Goal: Task Accomplishment & Management: Manage account settings

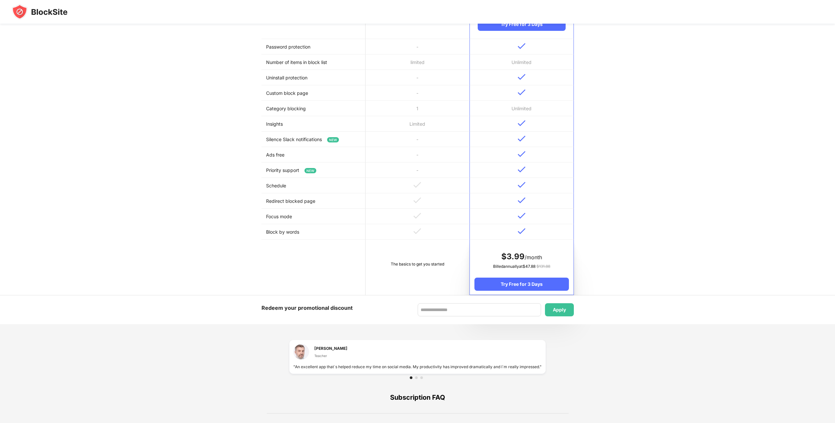
scroll to position [197, 0]
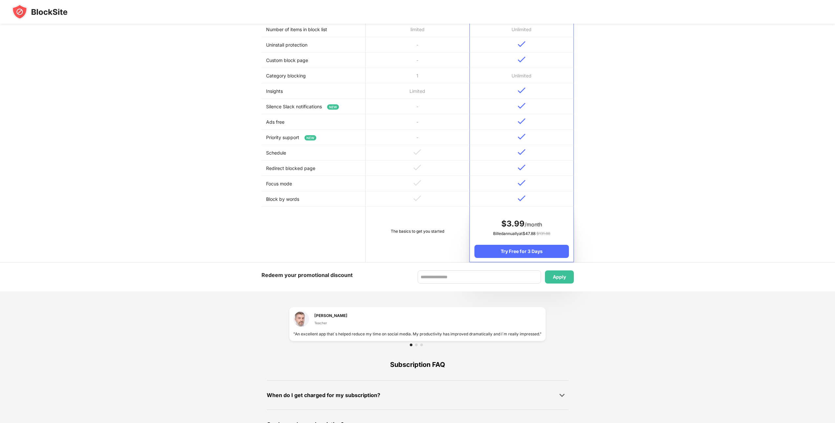
click at [431, 196] on td at bounding box center [417, 198] width 104 height 15
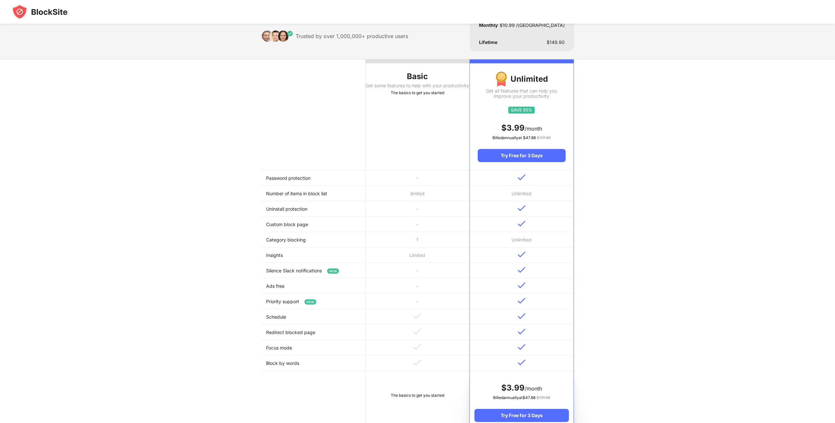
click at [434, 162] on th "Basic Get some features to help with your productivity The basics to get you st…" at bounding box center [417, 114] width 104 height 111
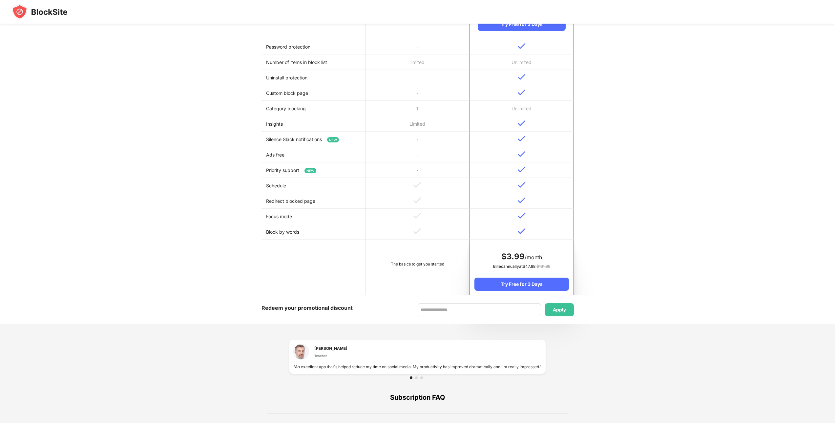
scroll to position [197, 0]
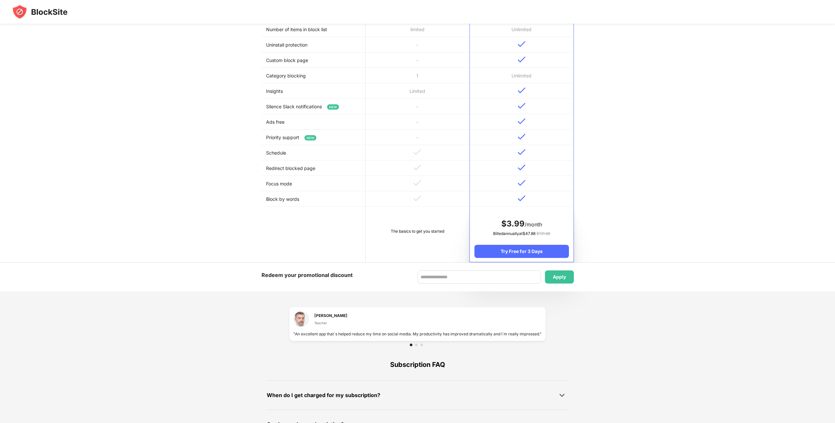
click at [427, 235] on td "The basics to get you started" at bounding box center [417, 234] width 104 height 55
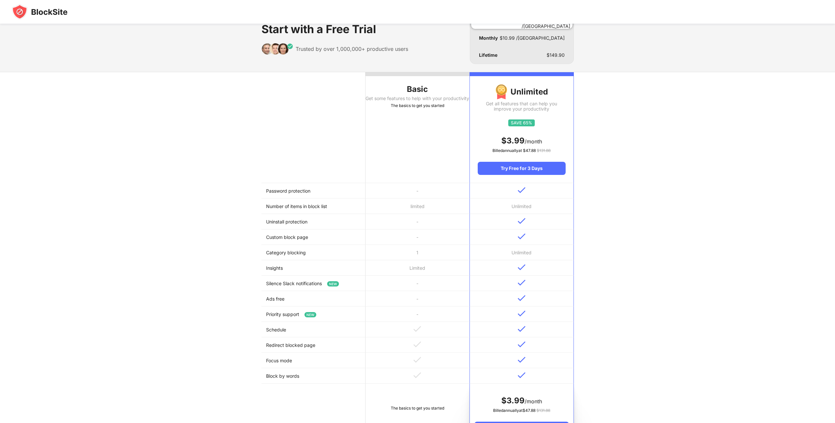
scroll to position [0, 0]
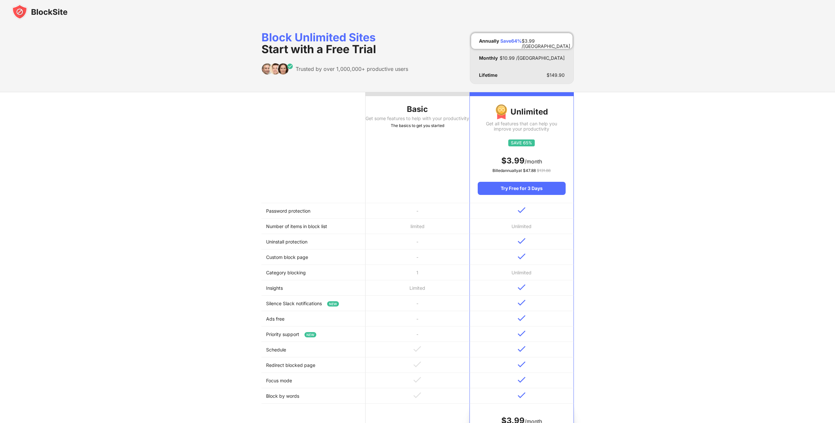
click at [409, 113] on div "Basic" at bounding box center [417, 109] width 104 height 10
drag, startPoint x: 331, startPoint y: 210, endPoint x: 346, endPoint y: 201, distance: 18.1
click at [333, 209] on td "Password protection" at bounding box center [313, 210] width 104 height 15
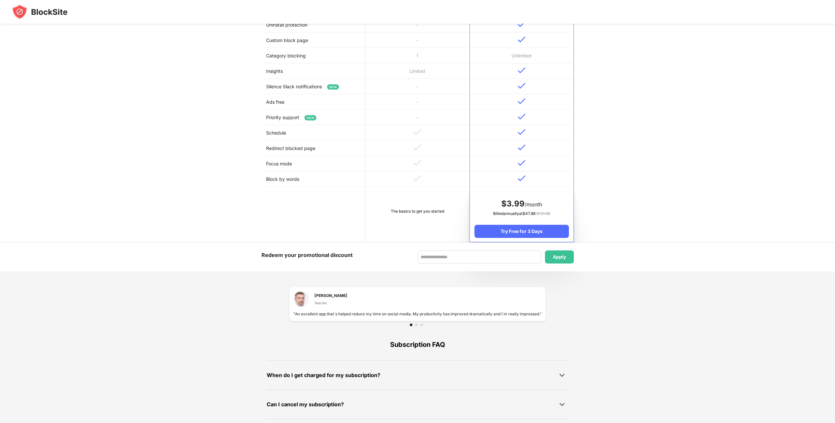
scroll to position [20, 0]
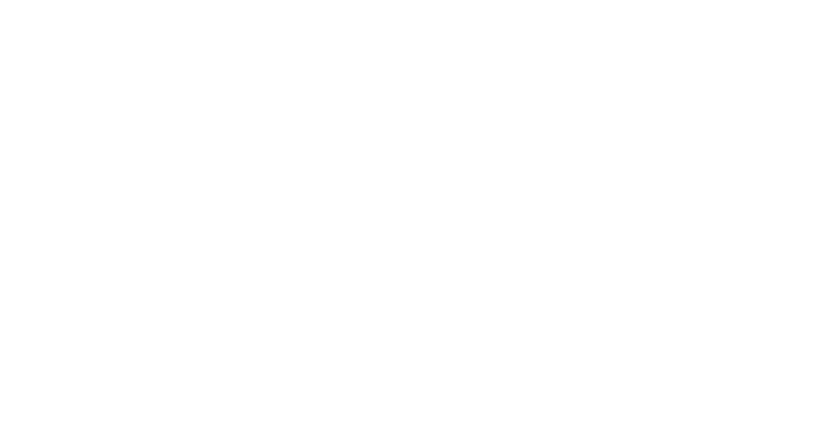
click at [773, 3] on html at bounding box center [420, 1] width 840 height 3
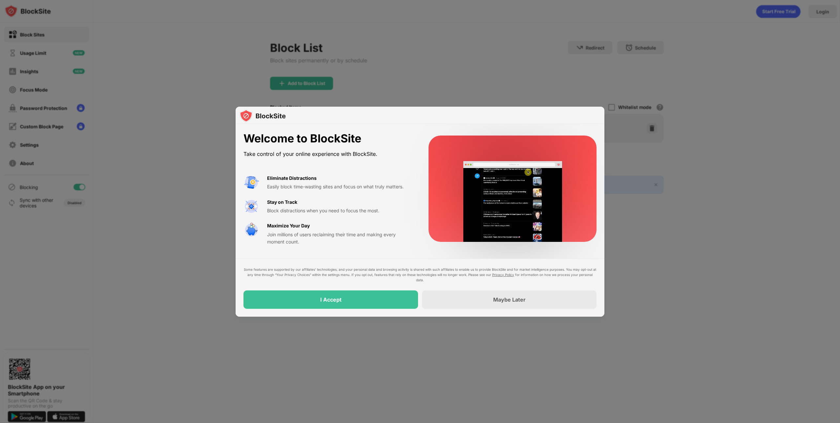
click at [705, 116] on div at bounding box center [420, 211] width 840 height 423
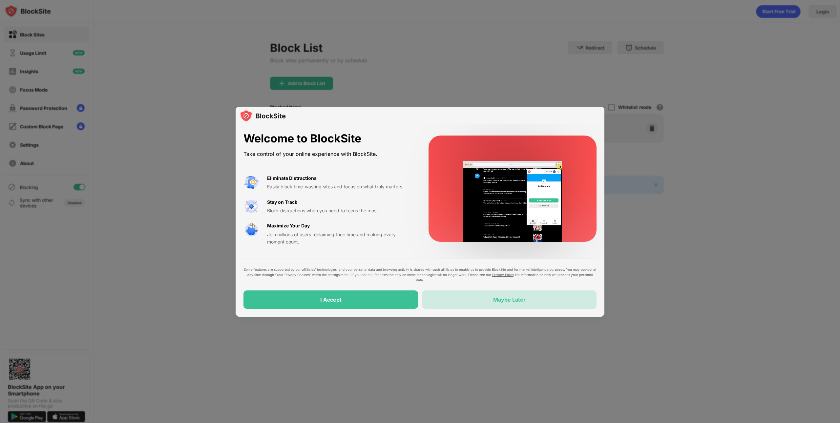
click at [520, 299] on div "Maybe Later" at bounding box center [509, 299] width 32 height 7
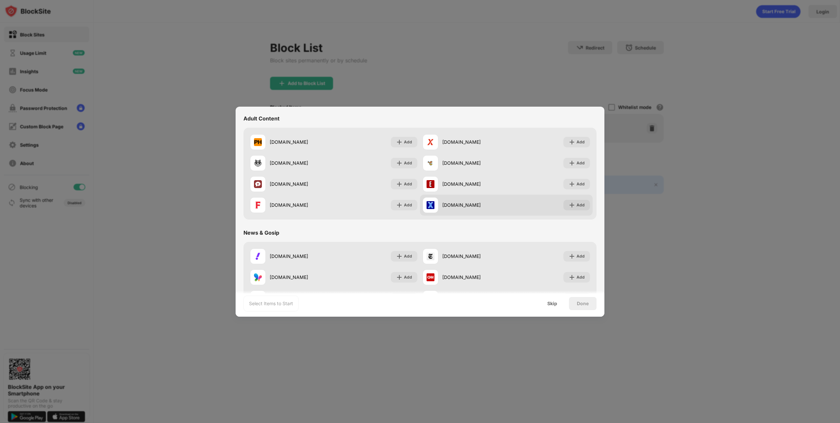
scroll to position [262, 0]
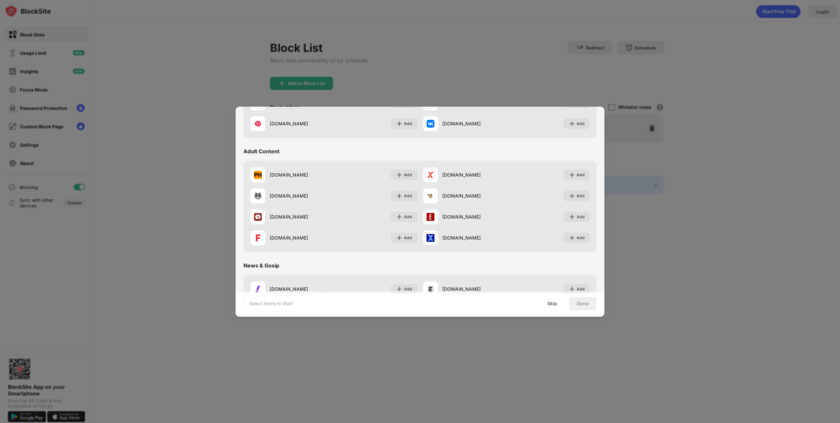
click at [274, 151] on div "Adult Content" at bounding box center [261, 151] width 36 height 7
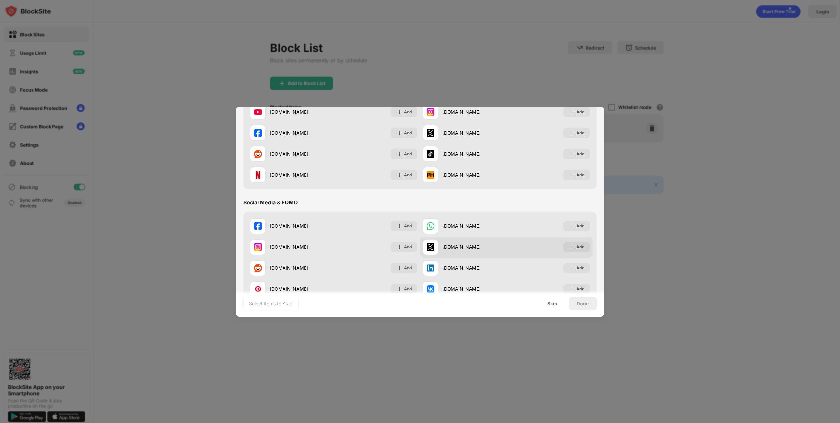
scroll to position [0, 0]
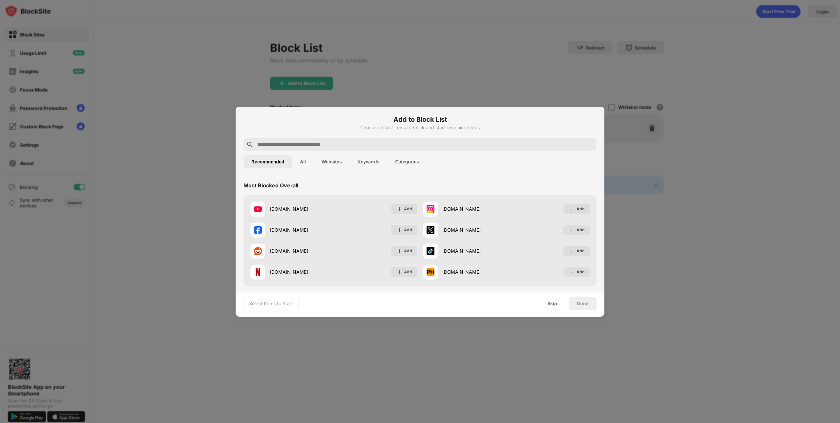
click at [404, 141] on input "text" at bounding box center [424, 145] width 337 height 8
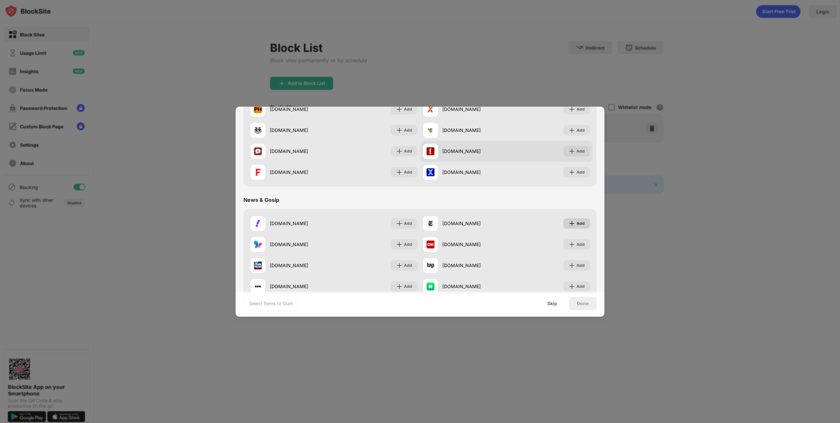
scroll to position [262, 0]
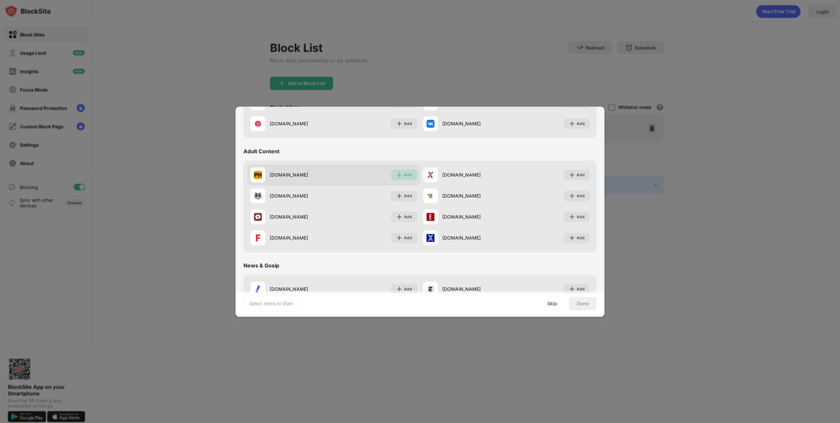
click at [408, 173] on div "Add" at bounding box center [408, 175] width 8 height 7
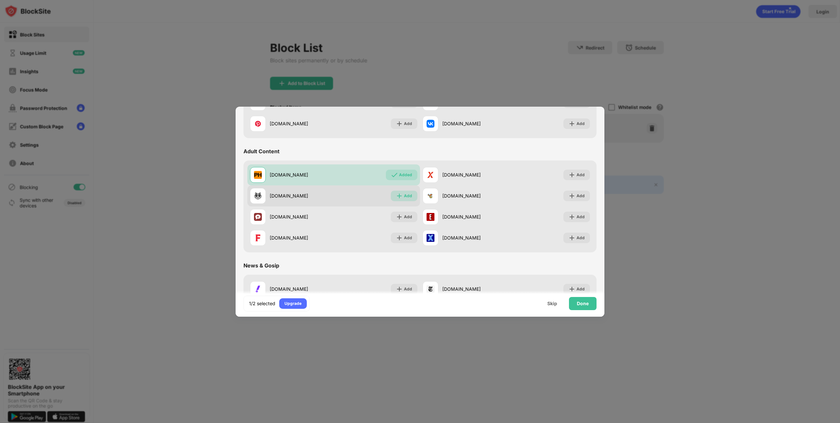
click at [404, 191] on div "Add" at bounding box center [404, 196] width 27 height 10
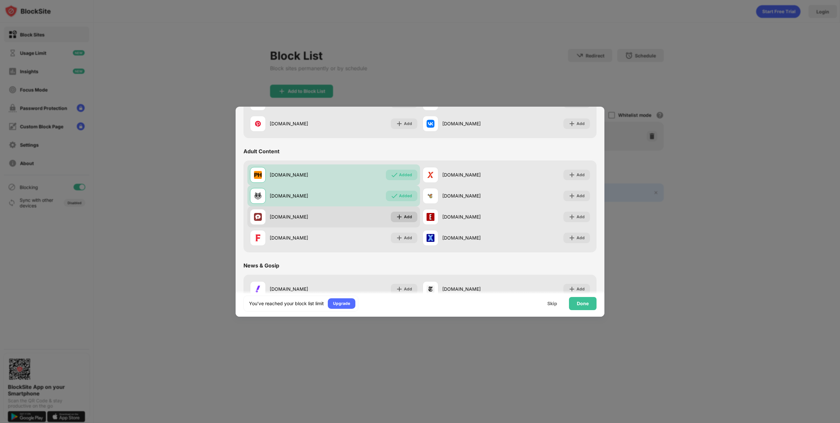
click at [402, 212] on div "Add" at bounding box center [404, 217] width 27 height 10
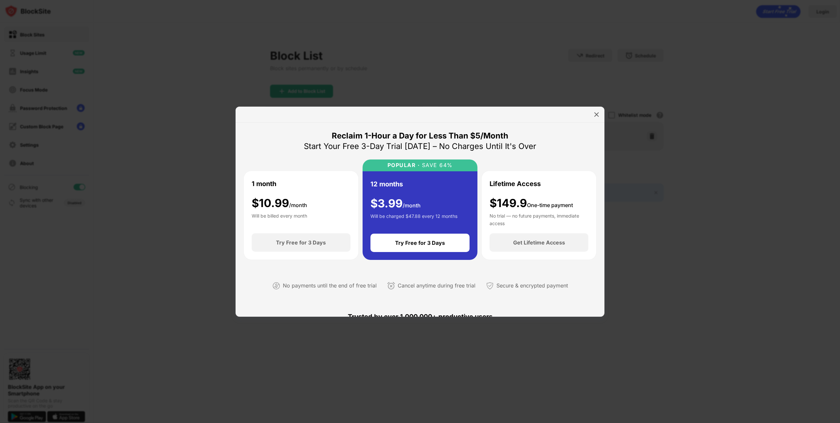
scroll to position [164, 0]
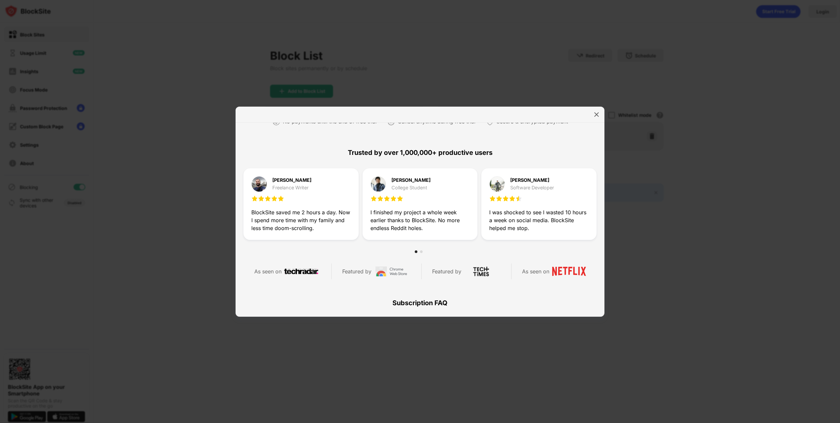
click at [590, 116] on div at bounding box center [419, 115] width 369 height 16
click at [596, 114] on img at bounding box center [596, 114] width 7 height 7
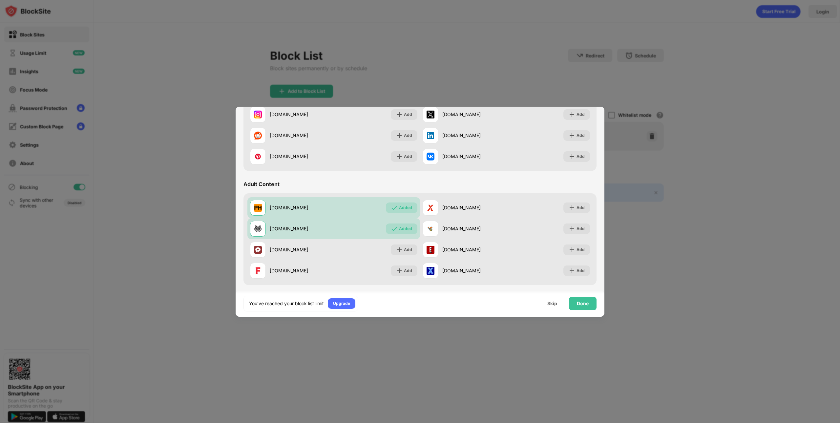
scroll to position [197, 0]
